Goal: Check status: Check status

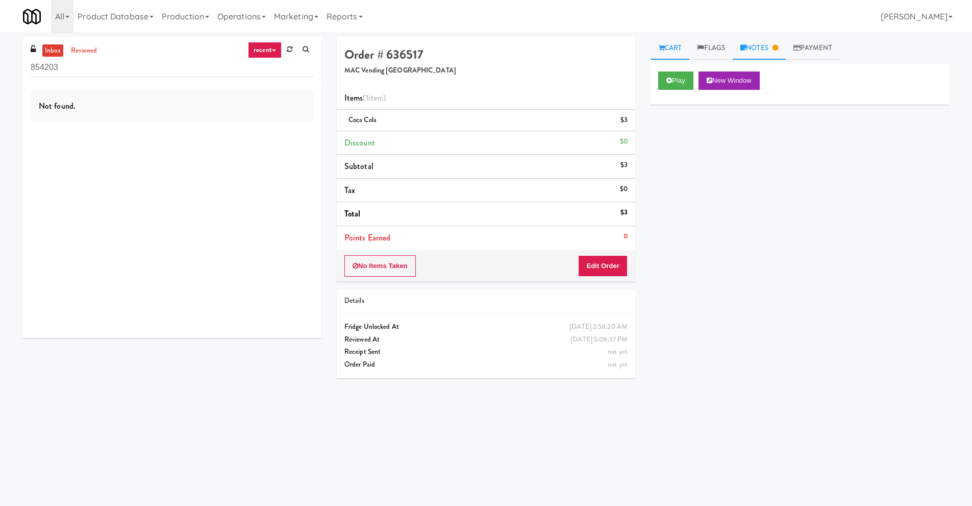
click at [759, 44] on link "Notes" at bounding box center [759, 48] width 53 height 23
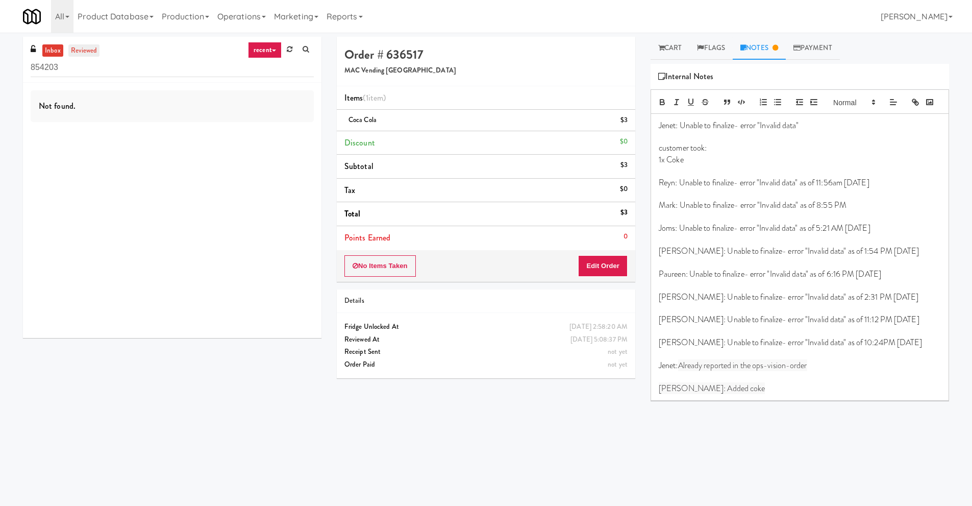
click at [75, 53] on link "reviewed" at bounding box center [84, 50] width 32 height 13
click at [57, 53] on link "inbox" at bounding box center [52, 50] width 21 height 13
click at [73, 62] on input "854203" at bounding box center [172, 67] width 283 height 19
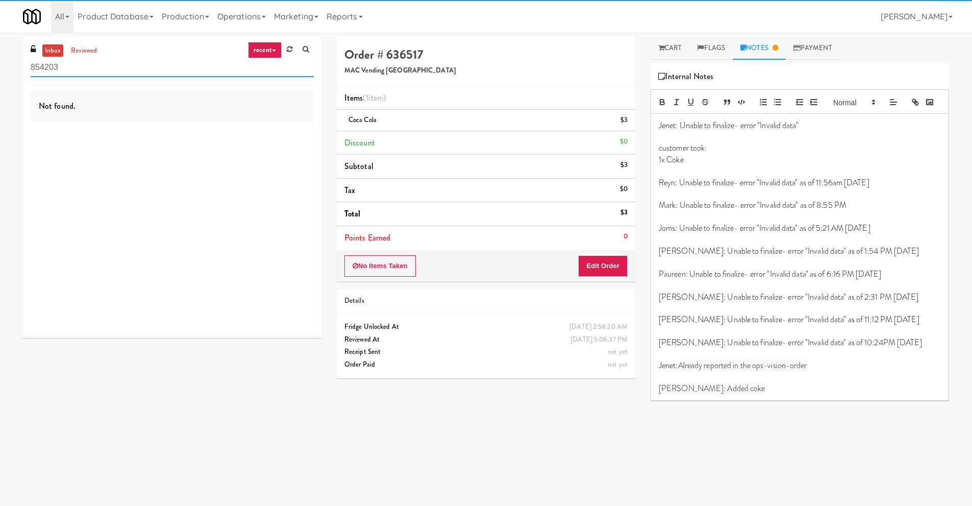
click at [73, 62] on input "854203" at bounding box center [172, 67] width 283 height 19
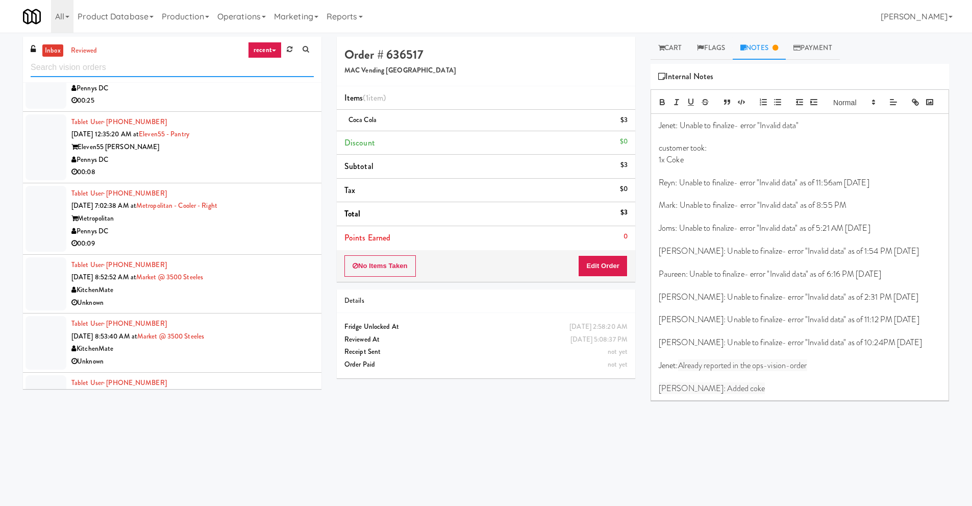
scroll to position [153, 0]
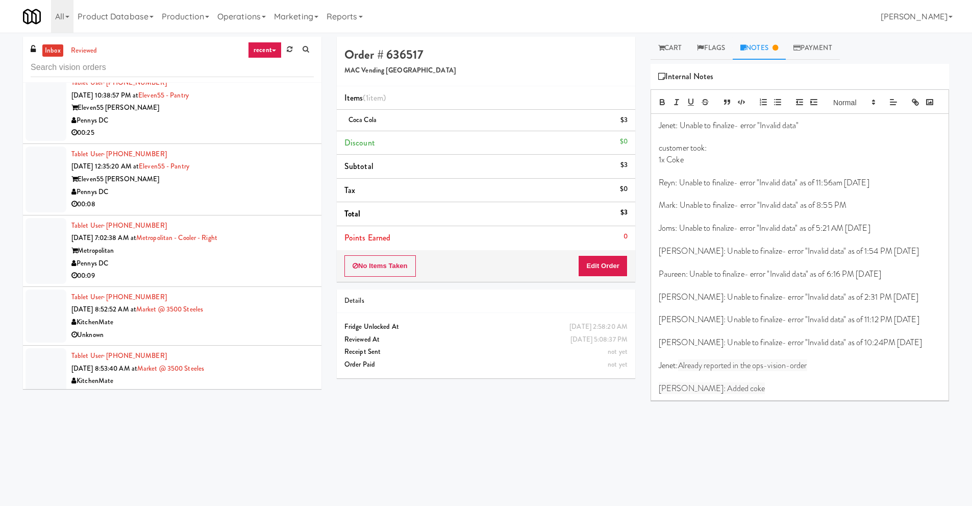
click at [245, 267] on div "Pennys DC" at bounding box center [192, 263] width 242 height 13
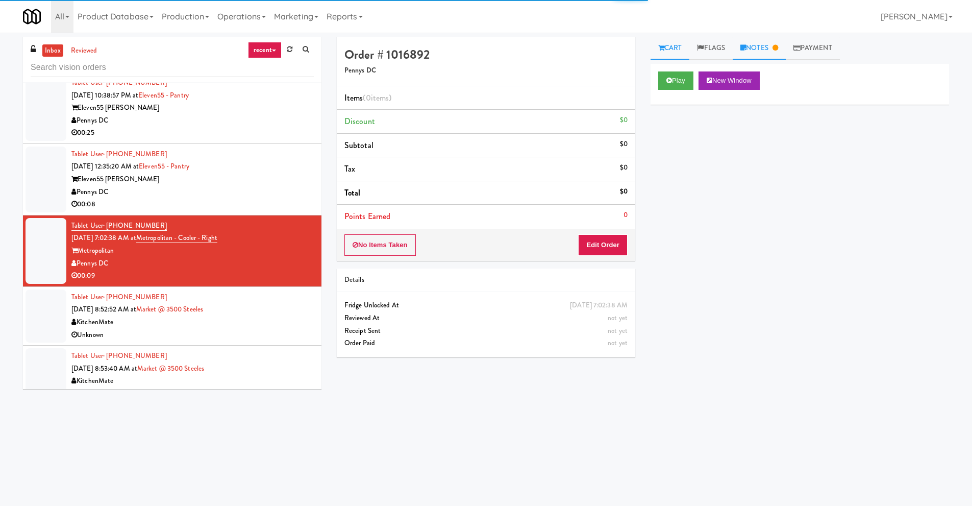
click at [766, 54] on link "Notes" at bounding box center [759, 48] width 53 height 23
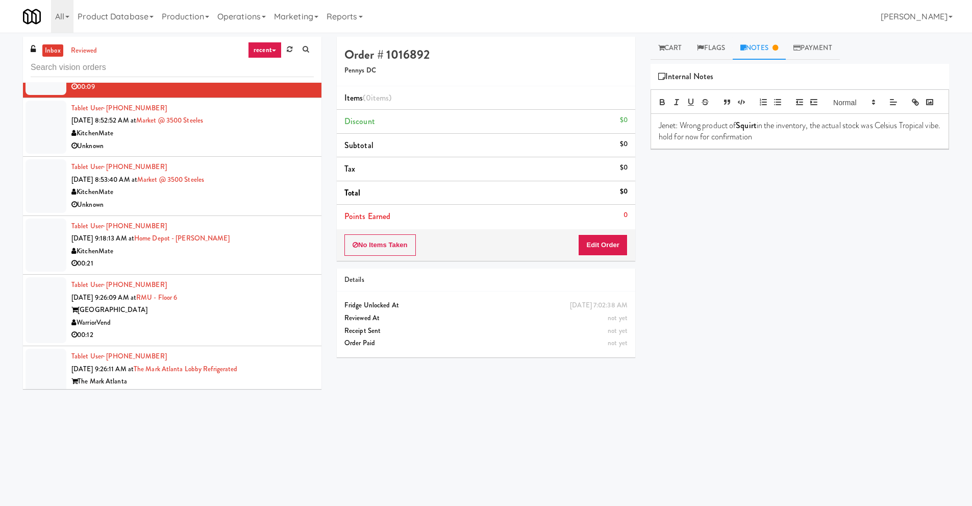
scroll to position [357, 0]
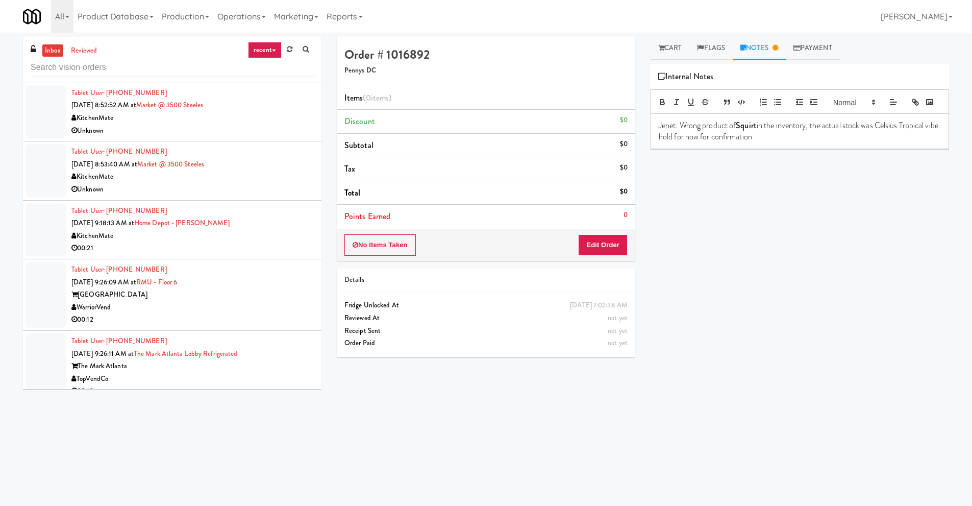
click at [187, 244] on div "00:21" at bounding box center [192, 248] width 242 height 13
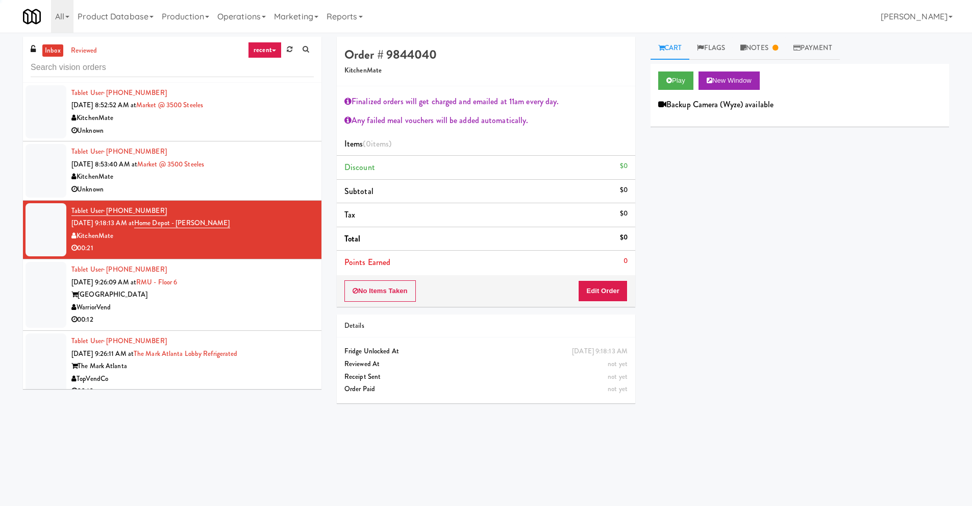
click at [226, 310] on div "WarriorVend" at bounding box center [192, 307] width 242 height 13
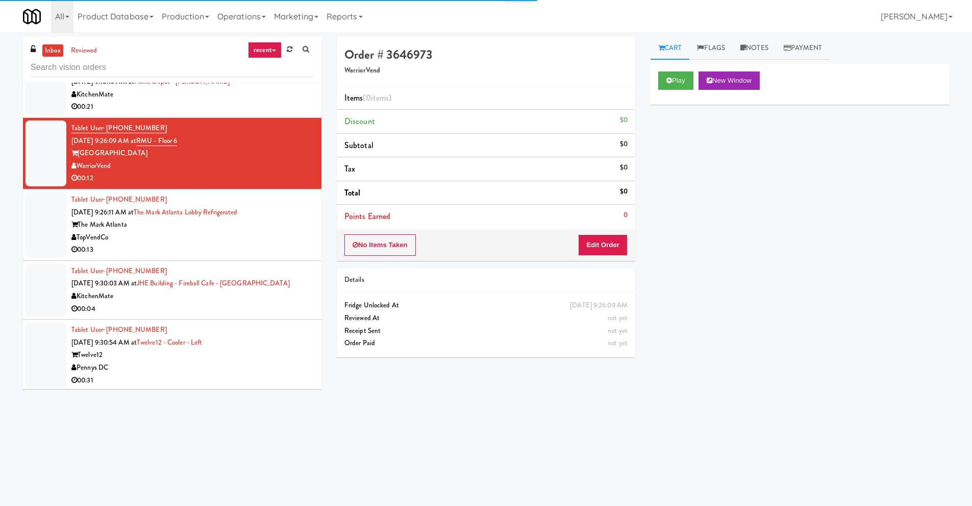
scroll to position [510, 0]
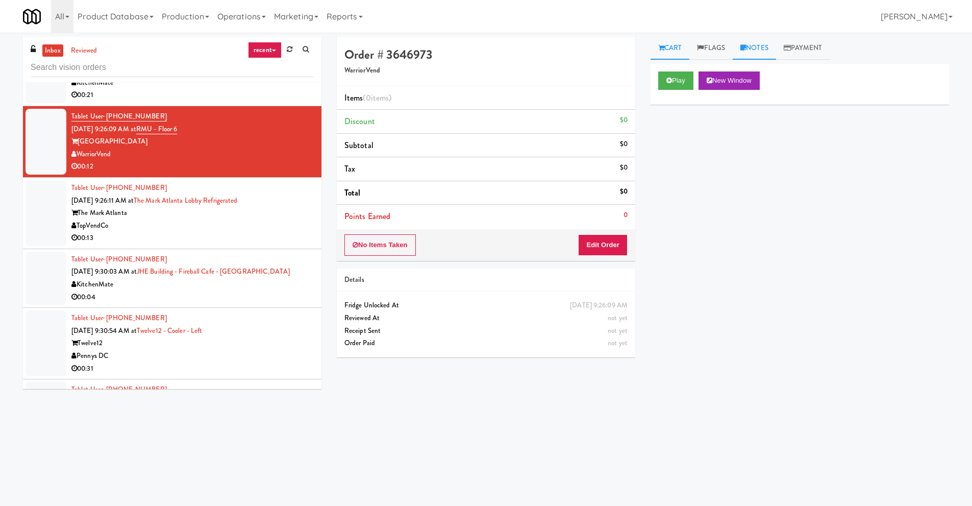
click at [753, 50] on link "Notes" at bounding box center [754, 48] width 43 height 23
click at [137, 39] on div "inbox reviewed recent all unclear take inventory issue suspicious failed recent…" at bounding box center [172, 60] width 299 height 46
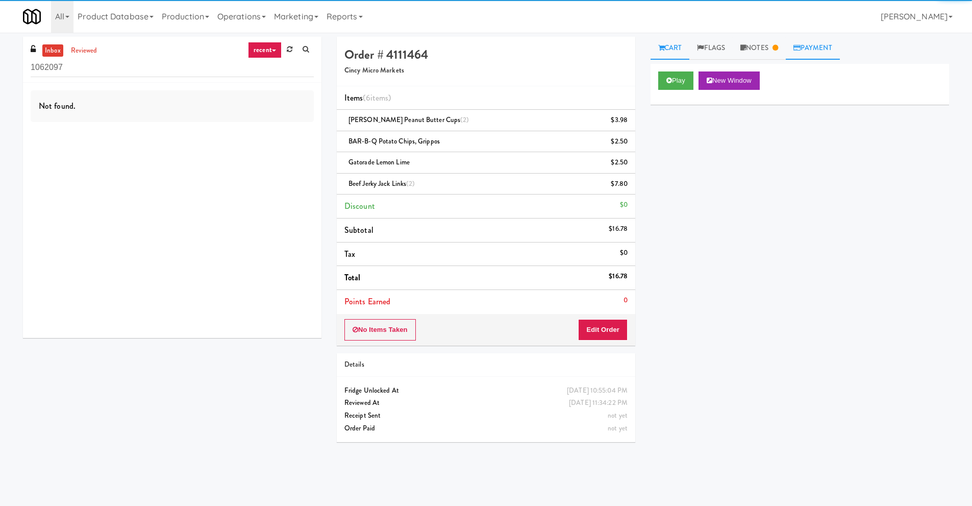
click at [801, 51] on icon at bounding box center [796, 47] width 7 height 7
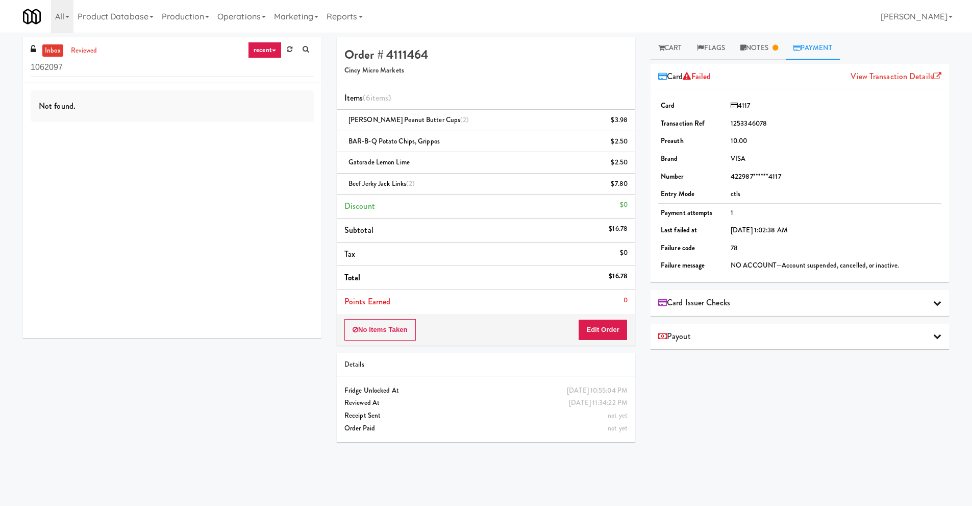
click at [42, 149] on div "Not found." at bounding box center [172, 210] width 299 height 255
click at [712, 47] on link "Flags" at bounding box center [710, 48] width 43 height 23
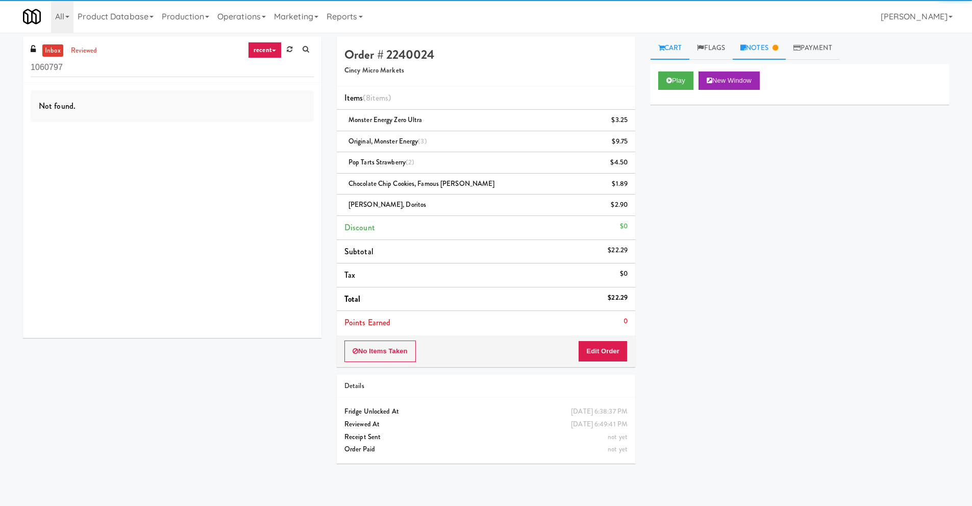
click at [768, 48] on link "Notes" at bounding box center [759, 48] width 53 height 23
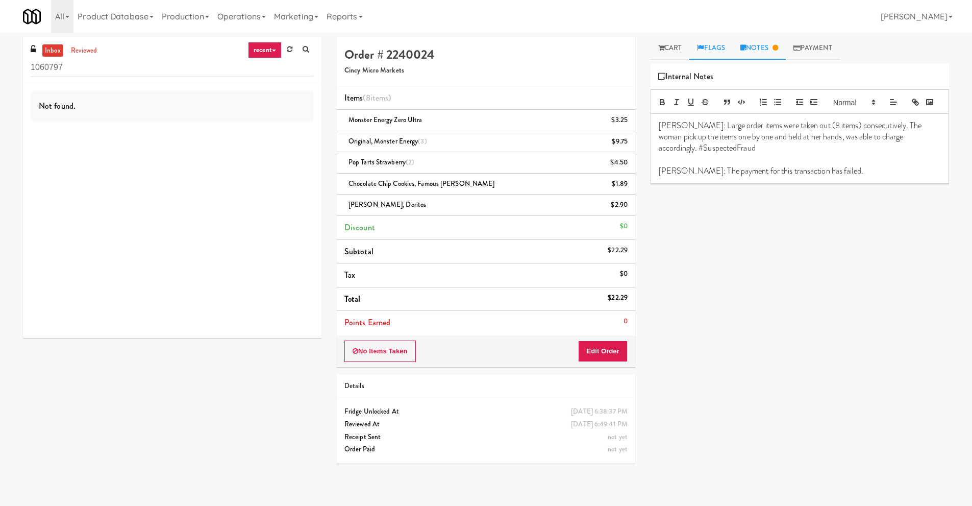
click at [726, 47] on link "Flags" at bounding box center [710, 48] width 43 height 23
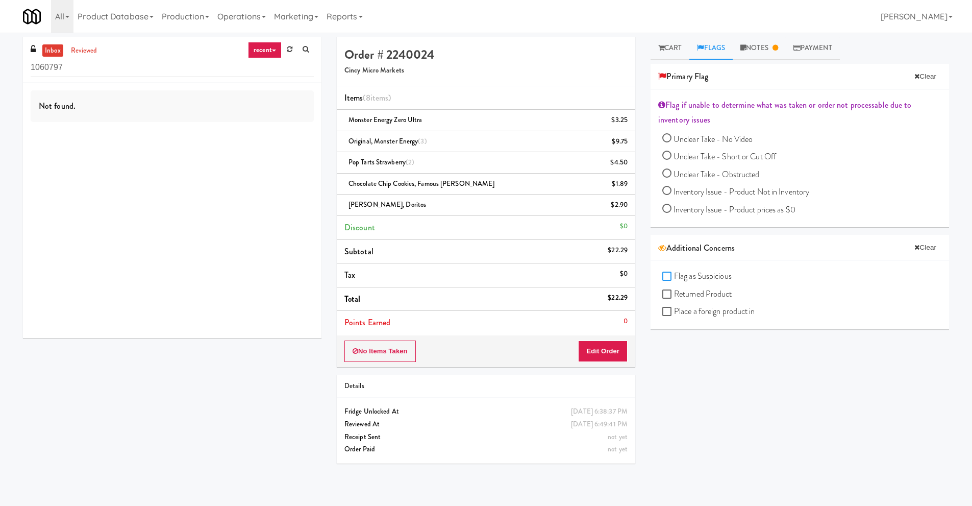
click at [669, 280] on input "Flag as Suspicious" at bounding box center [668, 276] width 12 height 8
checkbox input "true"
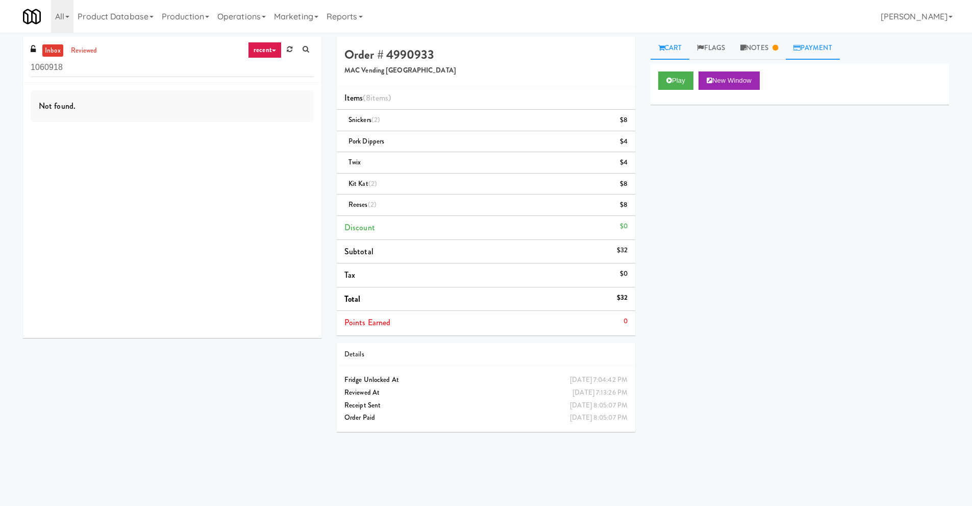
click at [810, 46] on link "Payment" at bounding box center [813, 48] width 54 height 23
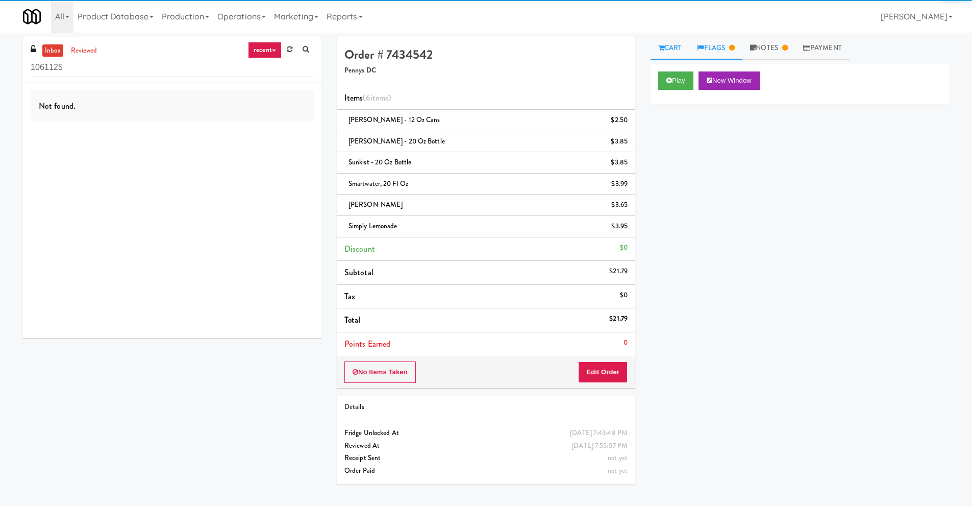
click at [721, 49] on link "Flags" at bounding box center [715, 48] width 53 height 23
